Goal: Navigation & Orientation: Find specific page/section

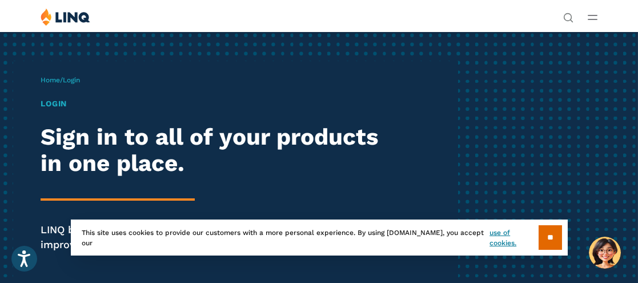
click at [53, 105] on h1 "Login" at bounding box center [216, 104] width 351 height 12
click at [549, 234] on input "**" at bounding box center [550, 237] width 23 height 25
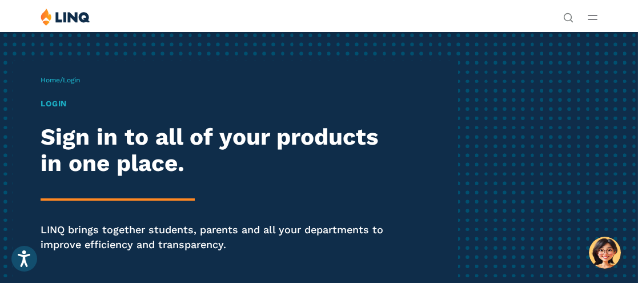
click at [73, 82] on span "Login" at bounding box center [71, 80] width 17 height 8
click at [57, 106] on h1 "Login" at bounding box center [216, 104] width 351 height 12
click at [80, 76] on span "Login" at bounding box center [71, 80] width 17 height 8
click at [80, 80] on span "Login" at bounding box center [71, 80] width 17 height 8
click at [592, 19] on line "Open Main Menu" at bounding box center [592, 19] width 9 height 0
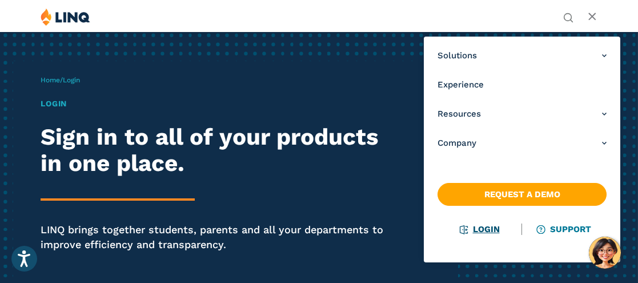
click at [479, 232] on link "Login" at bounding box center [479, 229] width 39 height 10
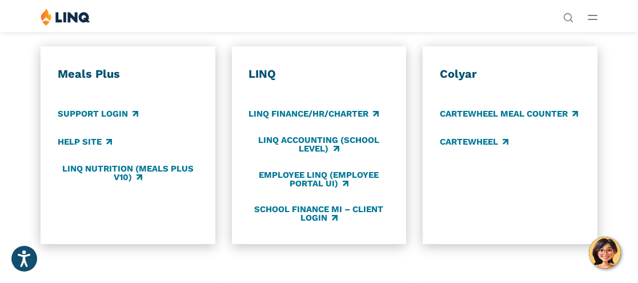
scroll to position [528, 0]
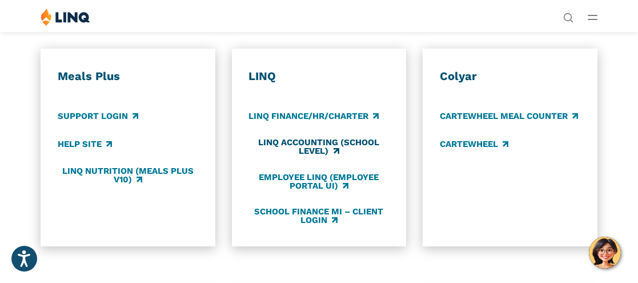
click at [338, 151] on link "LINQ Accounting (school level)" at bounding box center [318, 147] width 141 height 19
